Goal: Navigation & Orientation: Find specific page/section

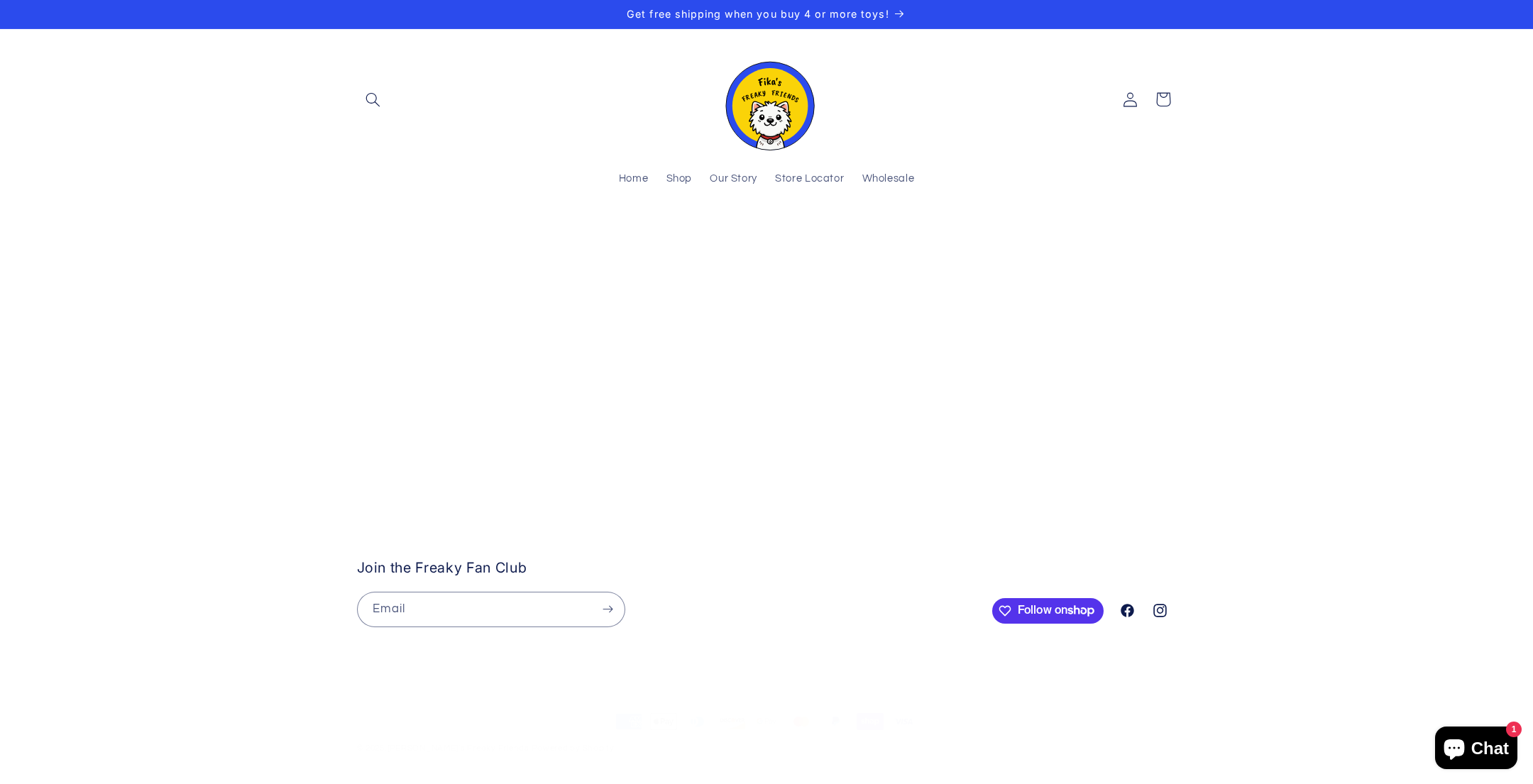
click at [398, 238] on stockist-store-locator at bounding box center [766, 238] width 1533 height 0
drag, startPoint x: 919, startPoint y: 615, endPoint x: 757, endPoint y: 344, distance: 315.7
click at [757, 238] on stockist-store-locator at bounding box center [766, 238] width 1533 height 0
drag, startPoint x: 934, startPoint y: 400, endPoint x: 712, endPoint y: 159, distance: 327.7
click at [714, 161] on body "Skip to content Your cart is empty Continue shopping Have an account? Log in to…" at bounding box center [766, 392] width 1533 height 784
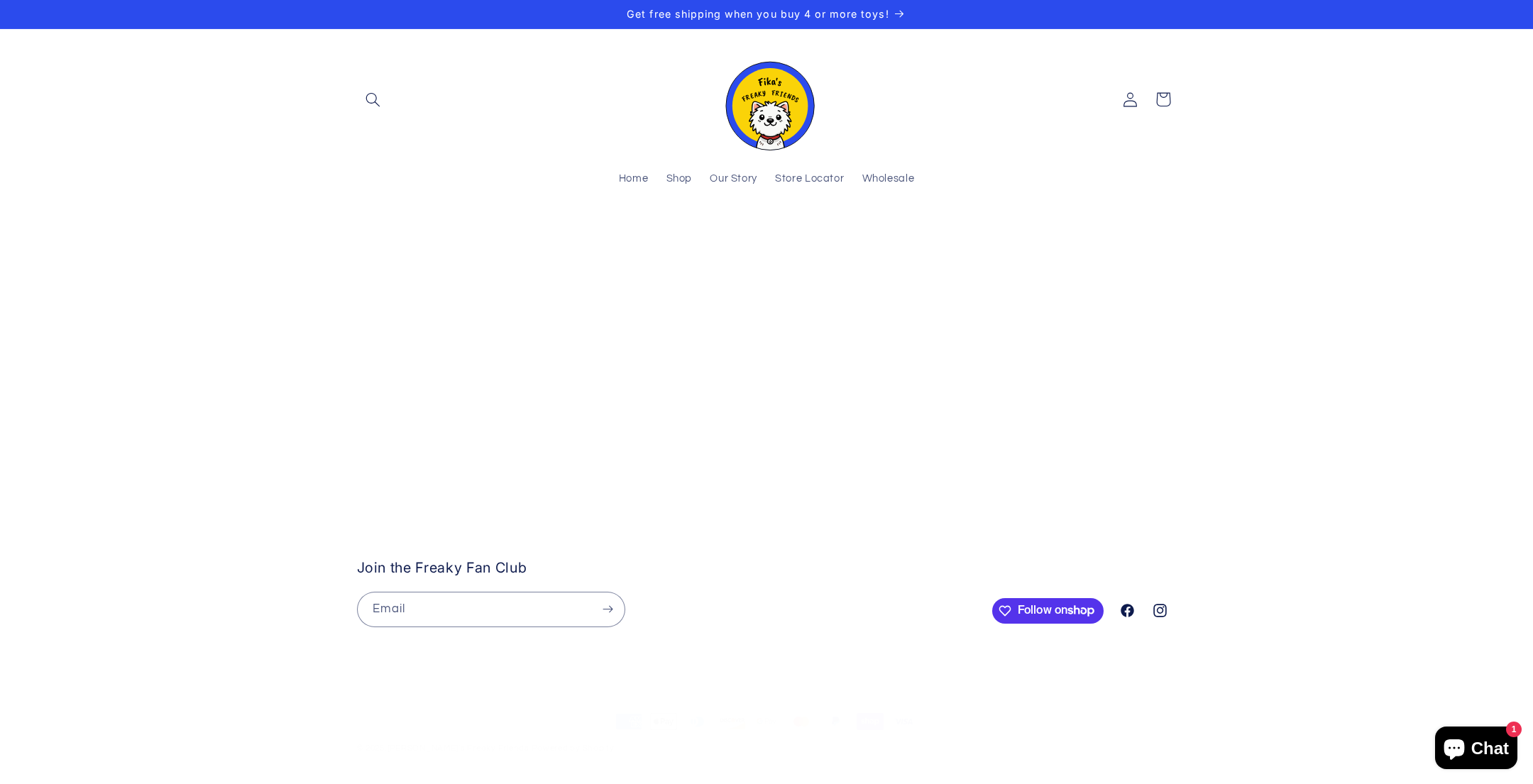
drag, startPoint x: 837, startPoint y: 488, endPoint x: 614, endPoint y: 215, distance: 352.5
click at [615, 222] on div at bounding box center [766, 242] width 1533 height 65
drag, startPoint x: 769, startPoint y: 501, endPoint x: 588, endPoint y: 262, distance: 299.8
click at [588, 238] on stockist-store-locator at bounding box center [766, 238] width 1533 height 0
drag, startPoint x: 797, startPoint y: 492, endPoint x: 736, endPoint y: 486, distance: 61.3
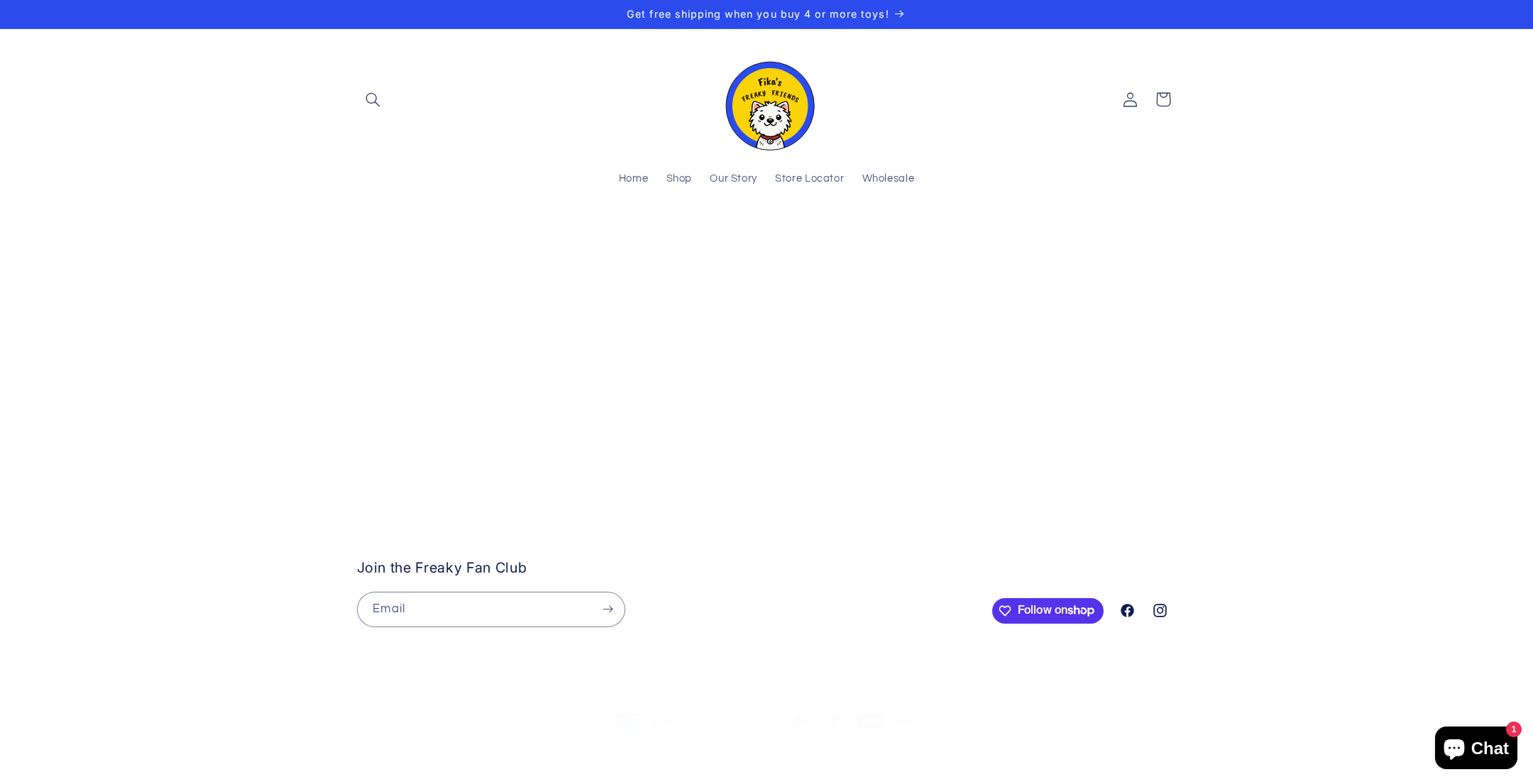
click at [736, 238] on stockist-store-locator at bounding box center [766, 238] width 1533 height 0
click at [707, 238] on stockist-store-locator at bounding box center [766, 238] width 1533 height 0
drag, startPoint x: 529, startPoint y: 415, endPoint x: 635, endPoint y: 607, distance: 219.3
click at [635, 238] on stockist-store-locator at bounding box center [766, 238] width 1533 height 0
click at [663, 238] on stockist-store-locator at bounding box center [766, 238] width 1533 height 0
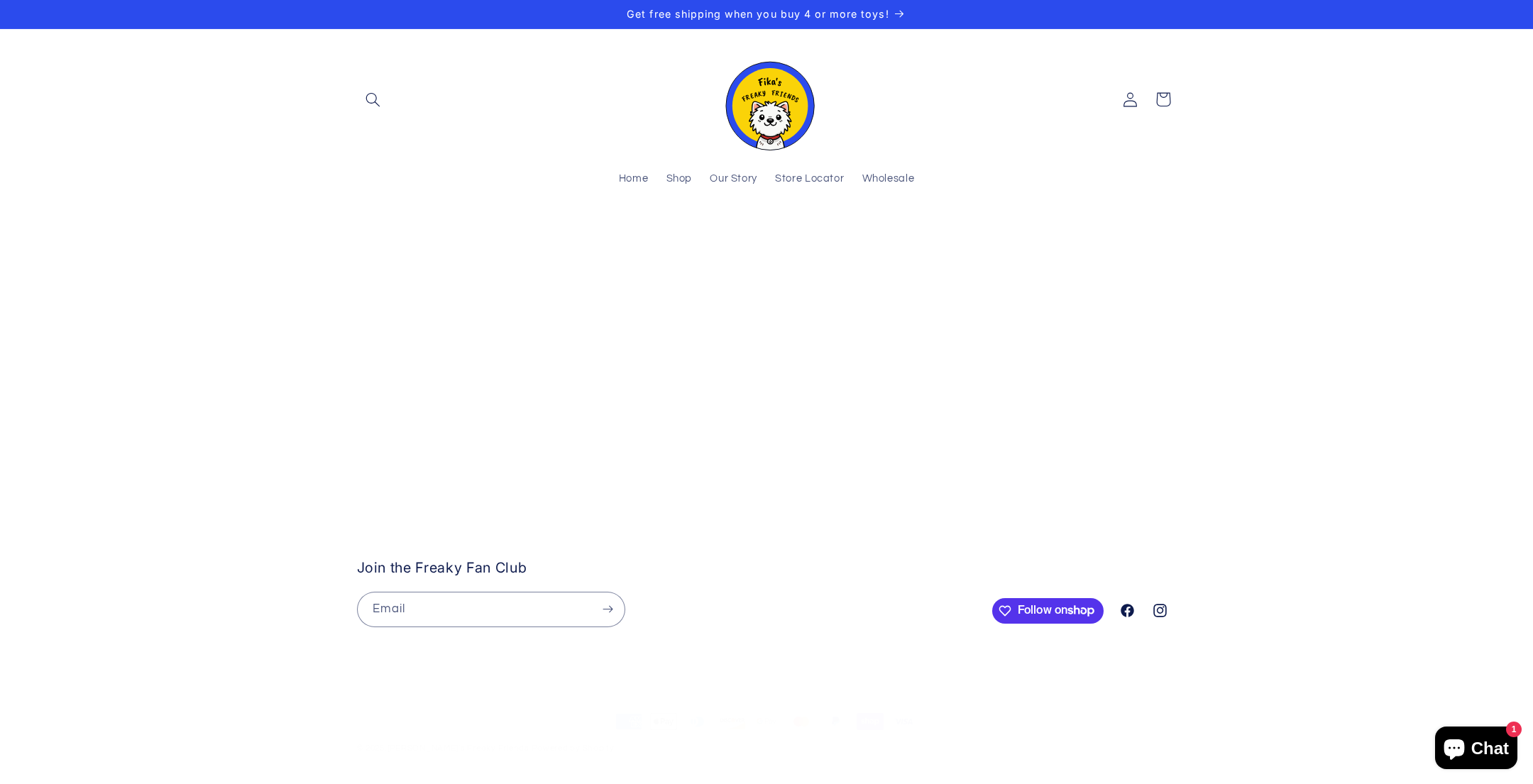
drag, startPoint x: 677, startPoint y: 563, endPoint x: 704, endPoint y: 611, distance: 55.1
click at [704, 238] on stockist-store-locator at bounding box center [766, 238] width 1533 height 0
drag, startPoint x: 705, startPoint y: 634, endPoint x: 680, endPoint y: 444, distance: 191.6
click at [680, 238] on stockist-store-locator at bounding box center [766, 238] width 1533 height 0
